Goal: Task Accomplishment & Management: Manage account settings

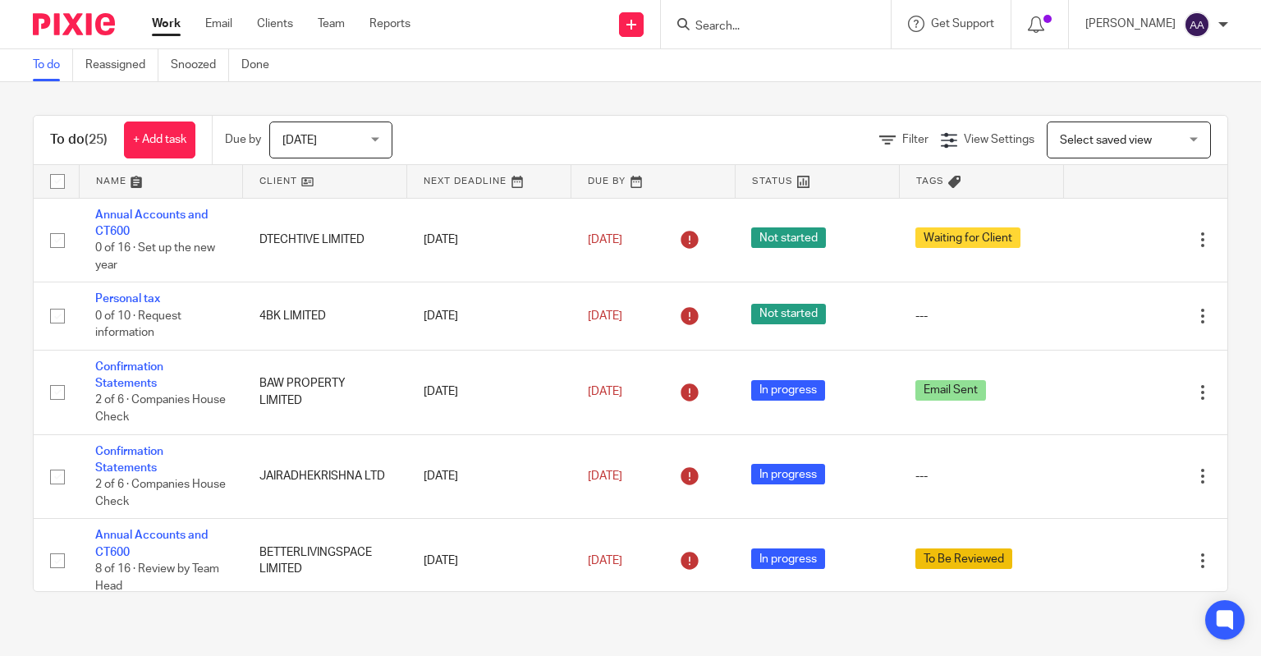
click at [754, 31] on input "Search" at bounding box center [768, 27] width 148 height 15
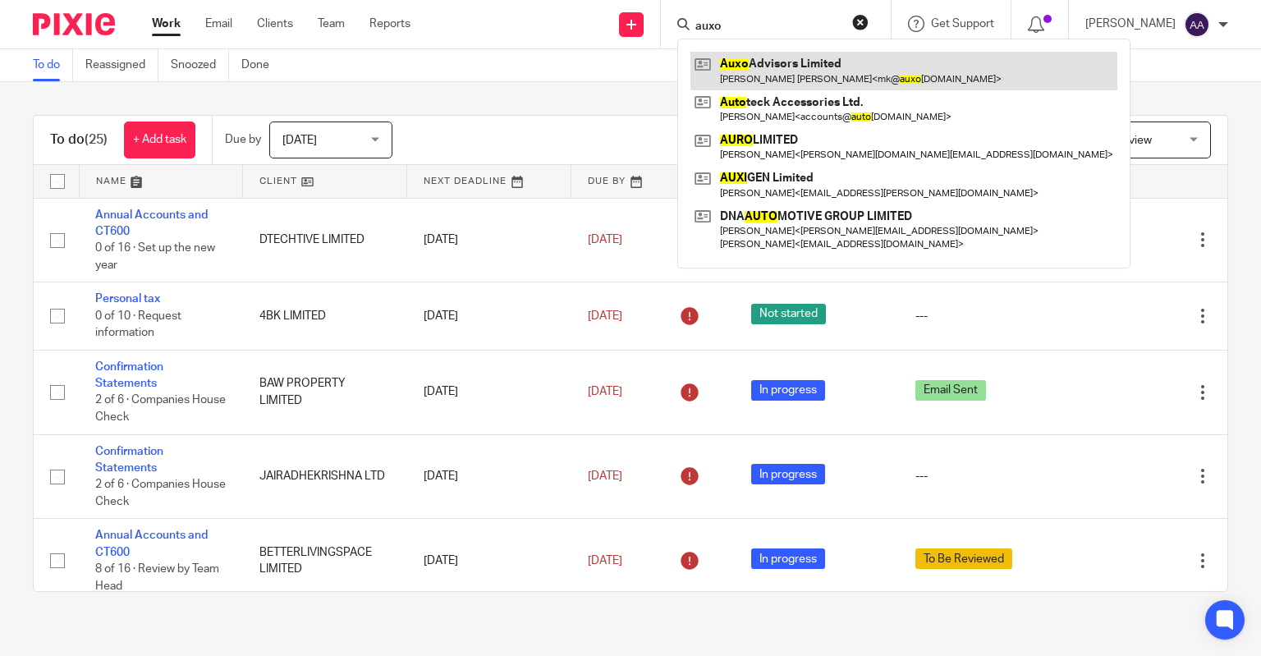
type input "auxo"
click at [824, 81] on link at bounding box center [904, 71] width 427 height 38
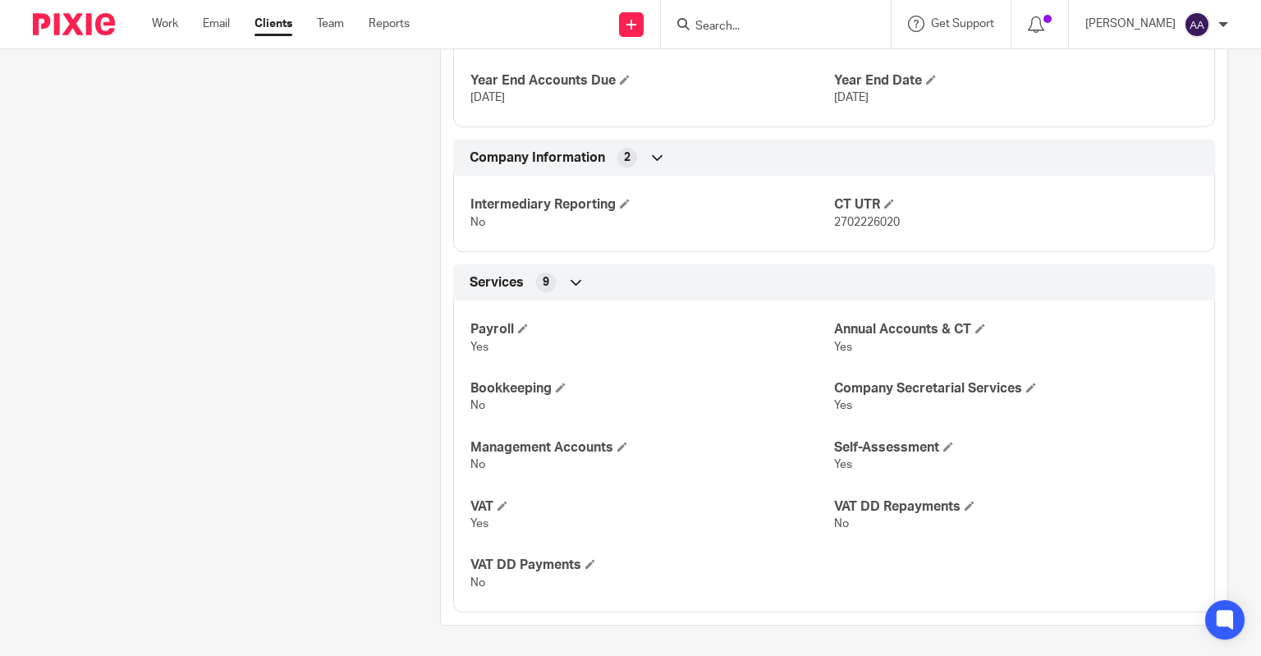
scroll to position [418, 0]
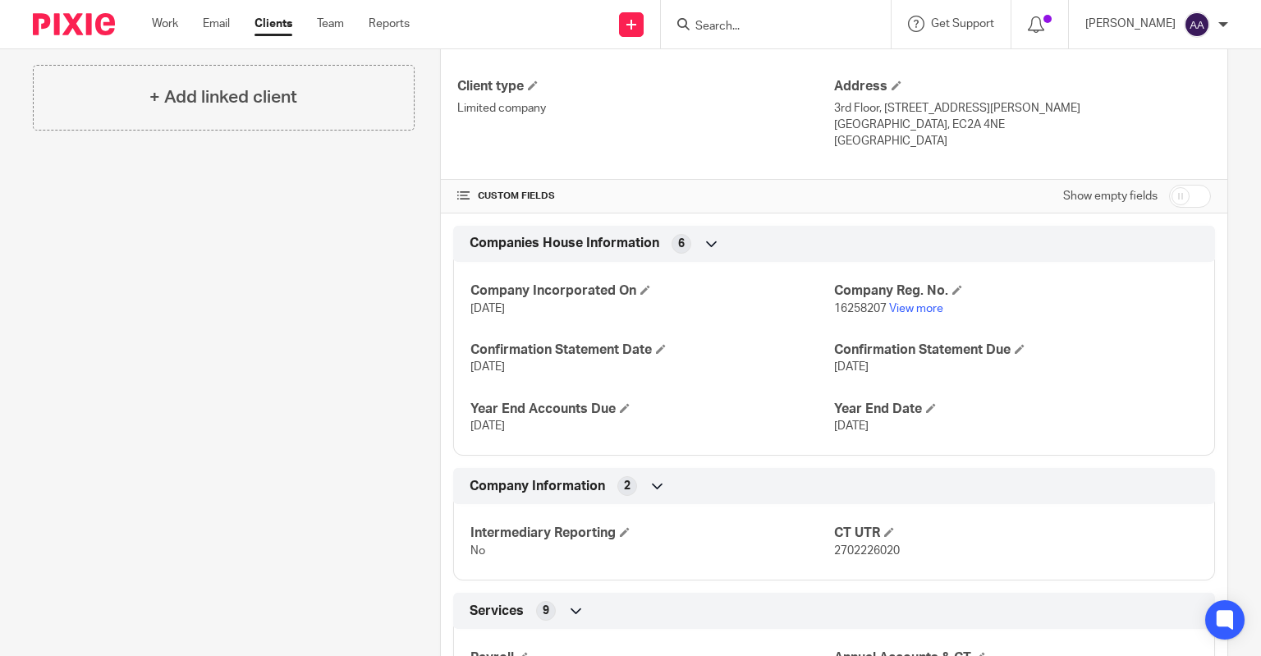
click at [1178, 193] on input "checkbox" at bounding box center [1190, 196] width 42 height 23
checkbox input "true"
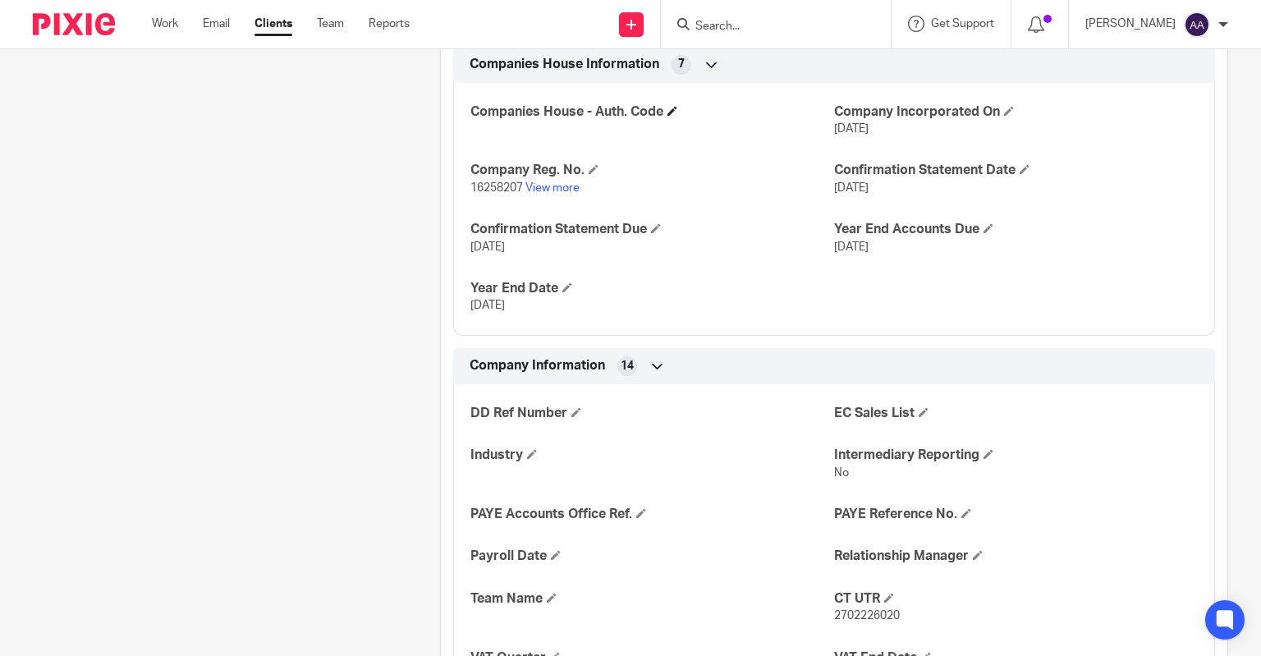
scroll to position [582, 0]
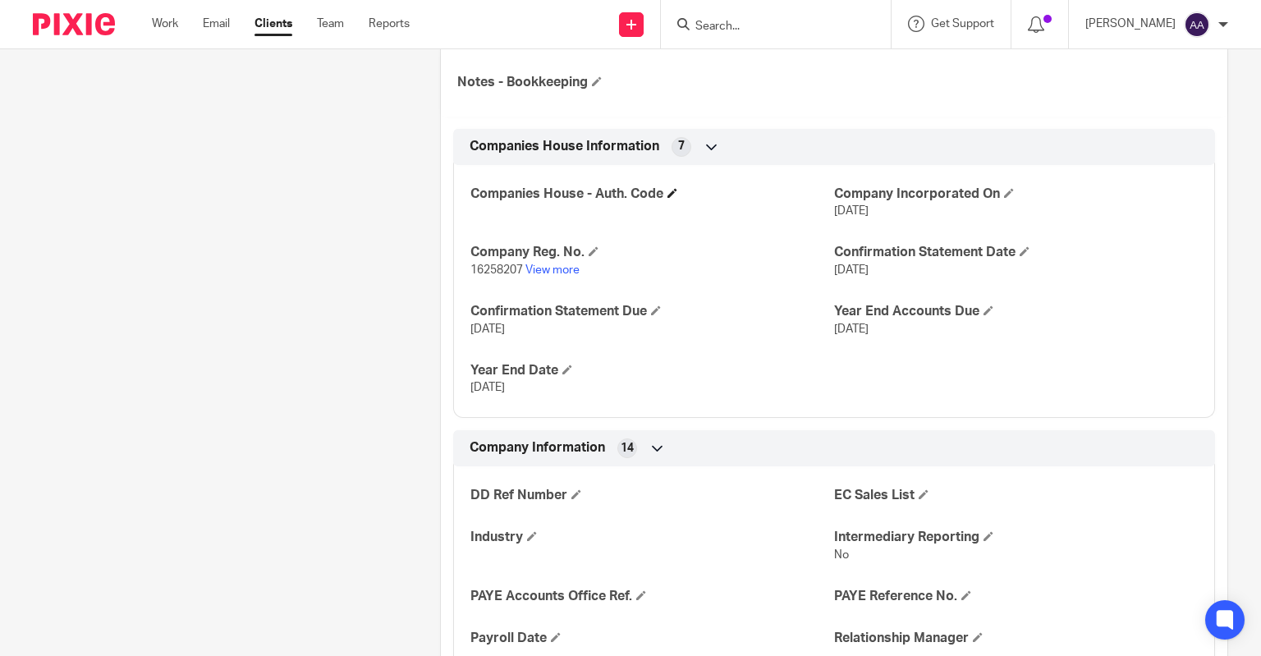
click at [662, 186] on h4 "Companies House - Auth. Code" at bounding box center [653, 194] width 364 height 17
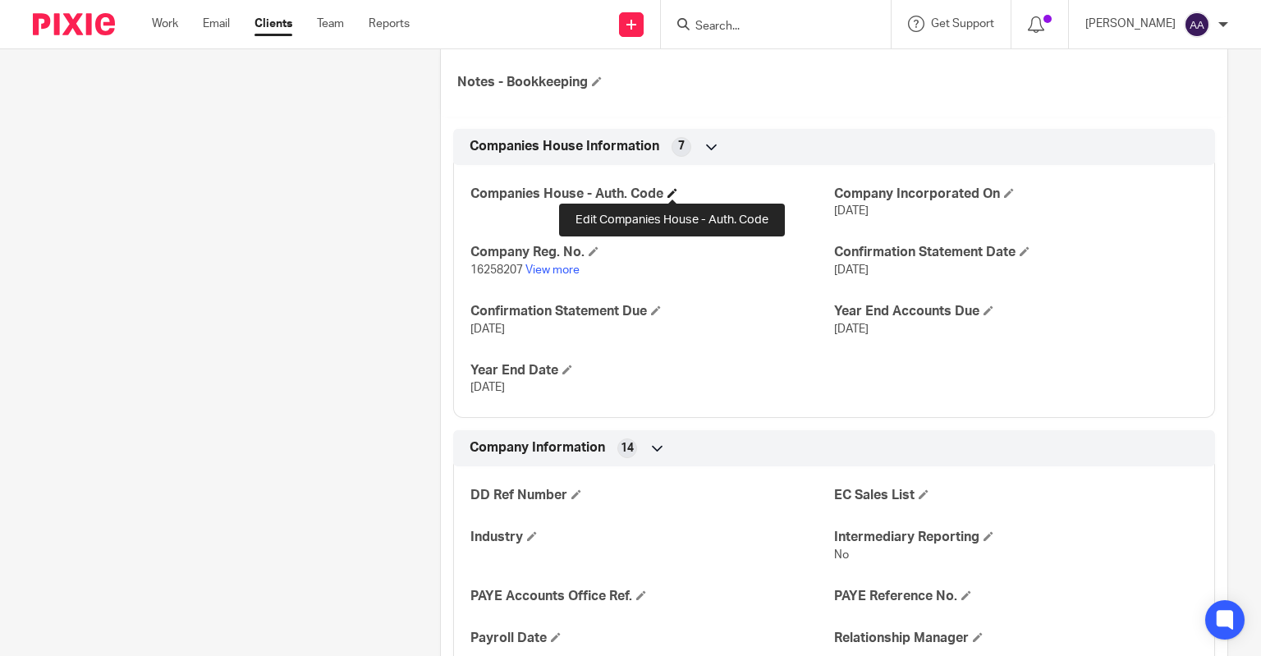
click at [668, 189] on span at bounding box center [673, 193] width 10 height 10
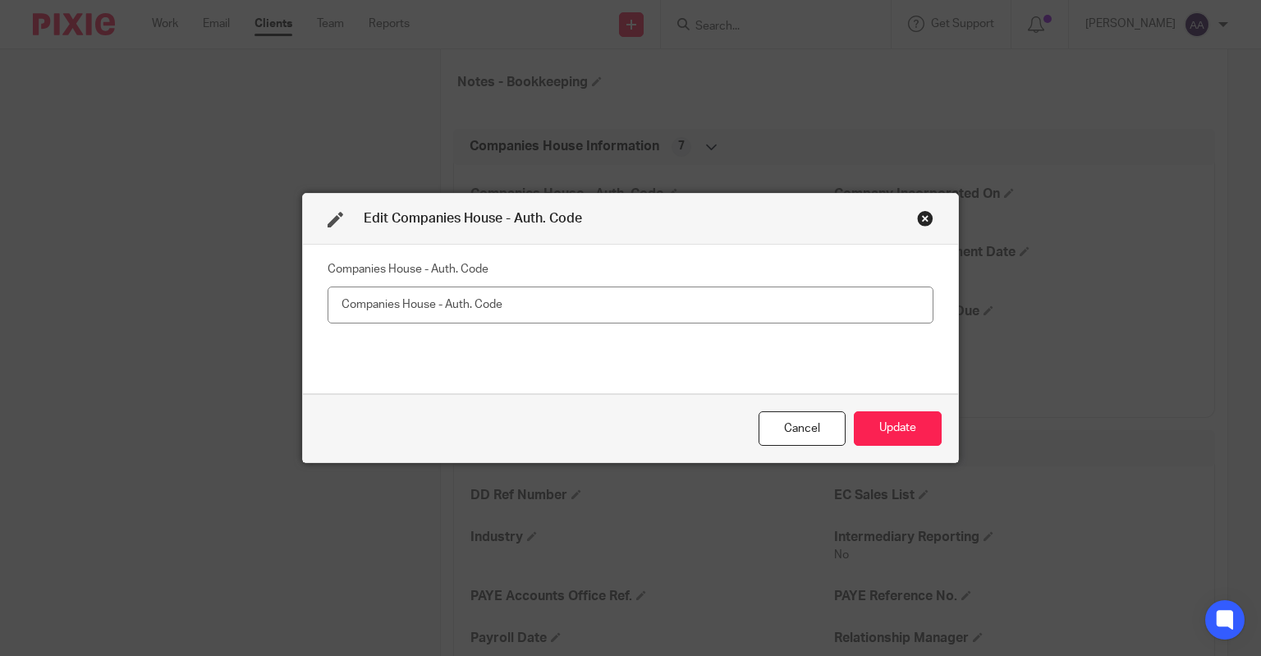
click at [443, 312] on input "text" at bounding box center [631, 305] width 606 height 37
click at [475, 295] on input "text" at bounding box center [631, 305] width 606 height 37
type input "GGULAV"
click at [879, 418] on button "Update" at bounding box center [898, 428] width 88 height 35
